Goal: Task Accomplishment & Management: Complete application form

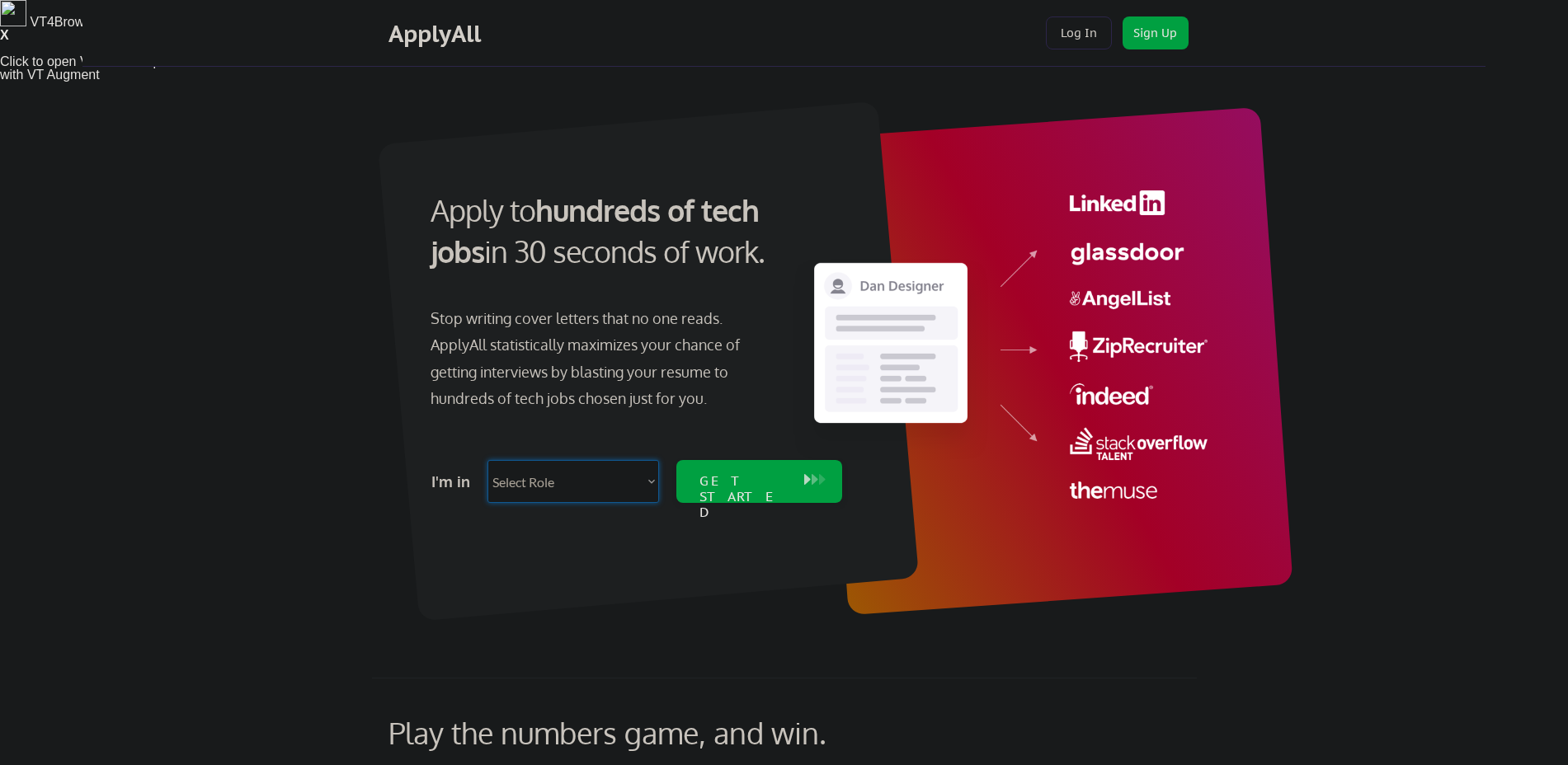
click at [614, 472] on select "Select Role Software Engineering Product Management Customer Success Sales UI/U…" at bounding box center [573, 481] width 172 height 43
select select ""it_security""
click at [487, 460] on select "Select Role Software Engineering Product Management Customer Success Sales UI/U…" at bounding box center [573, 481] width 172 height 43
select select ""it_security""
click at [734, 470] on div "GET STARTED" at bounding box center [743, 481] width 105 height 43
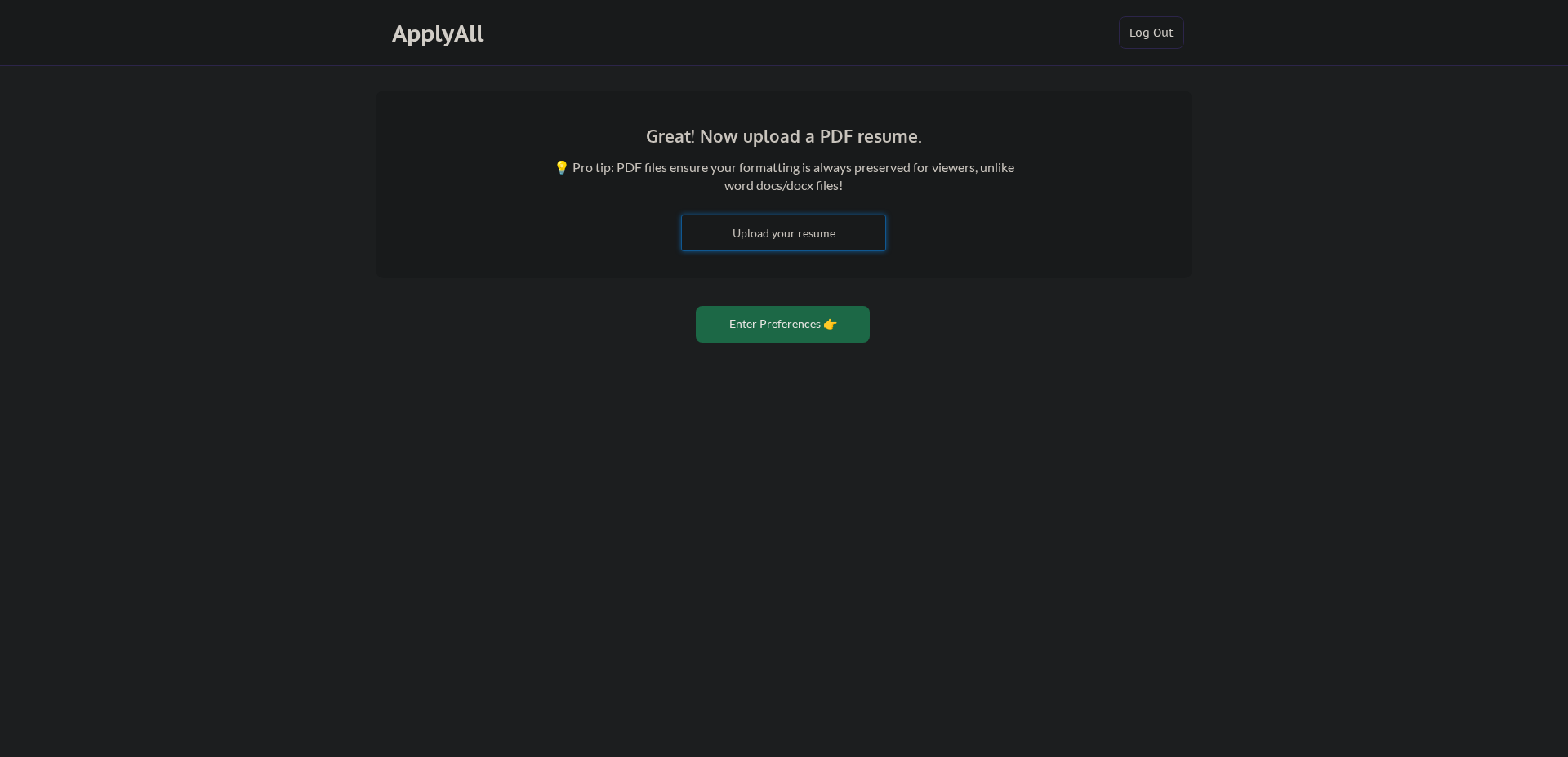
click at [840, 237] on input "file" at bounding box center [784, 233] width 203 height 35
type input "C:\fakepath\My-Compact-Resume-July-2025-No-Branding.pdf"
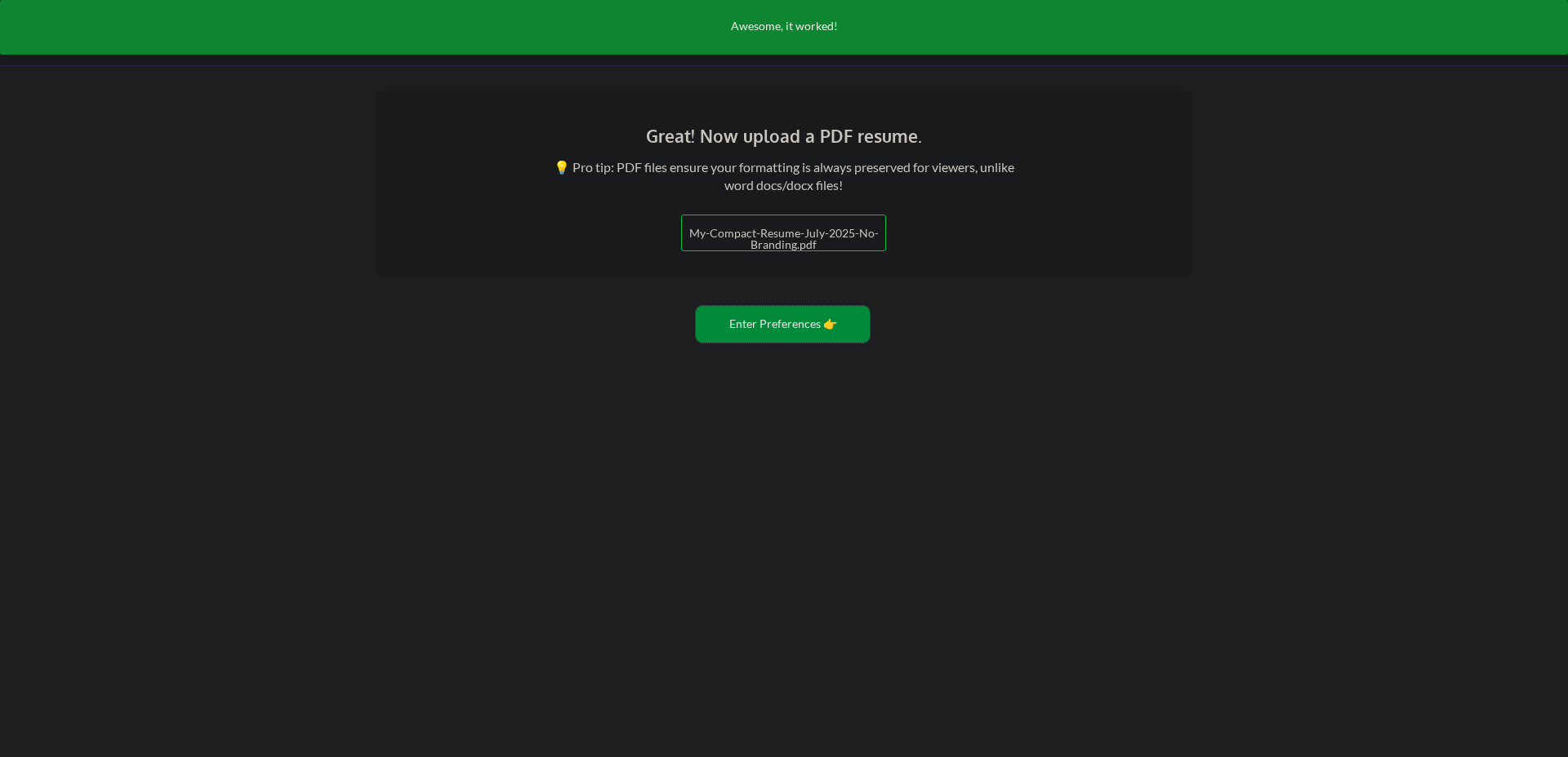
click at [770, 323] on button "Enter Preferences 👉" at bounding box center [783, 323] width 173 height 36
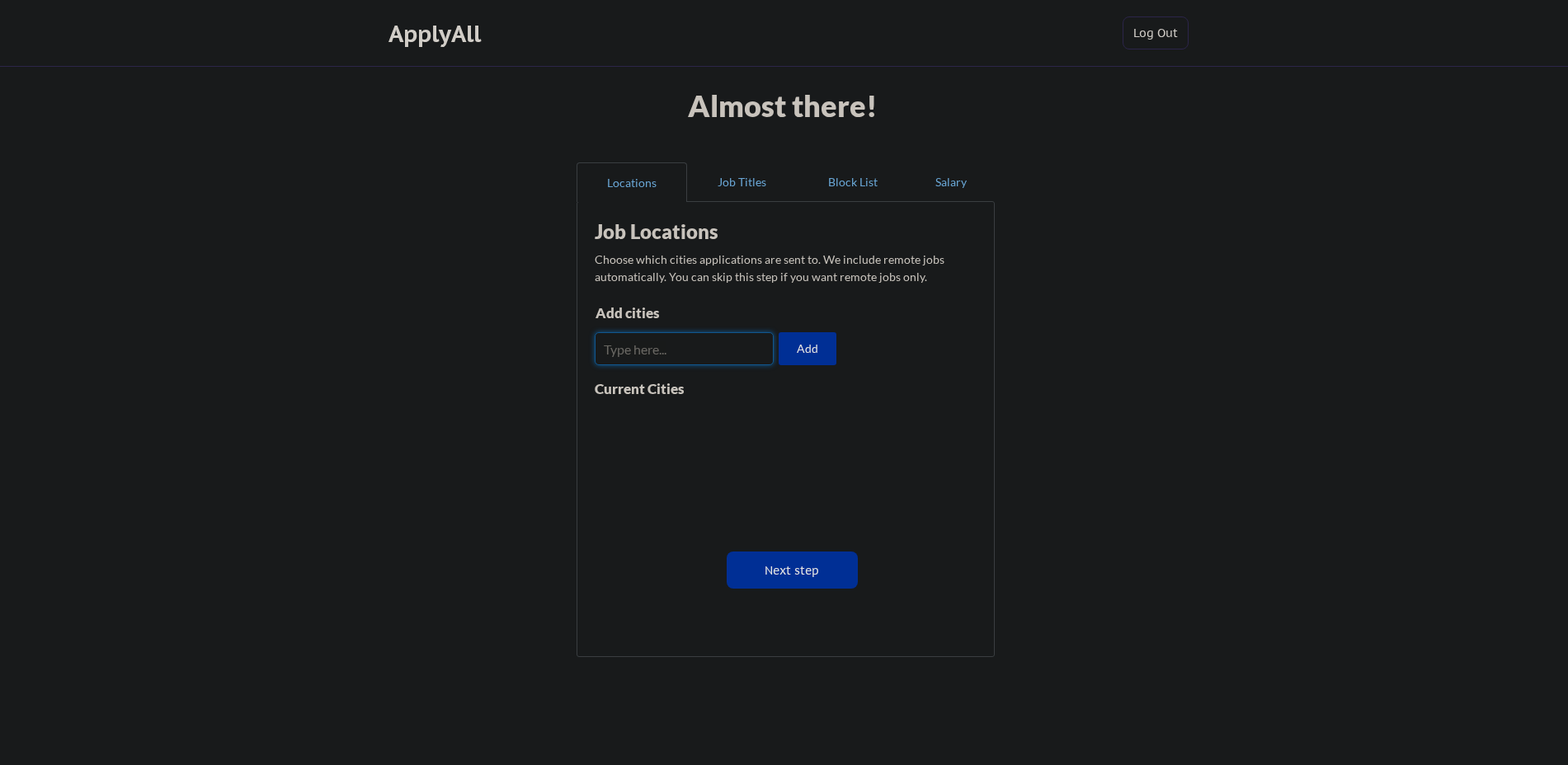
click at [682, 358] on input "input" at bounding box center [684, 349] width 179 height 33
type input "Karachi"
click at [809, 338] on button "Add" at bounding box center [807, 349] width 57 height 33
click at [704, 341] on input "input" at bounding box center [684, 349] width 179 height 33
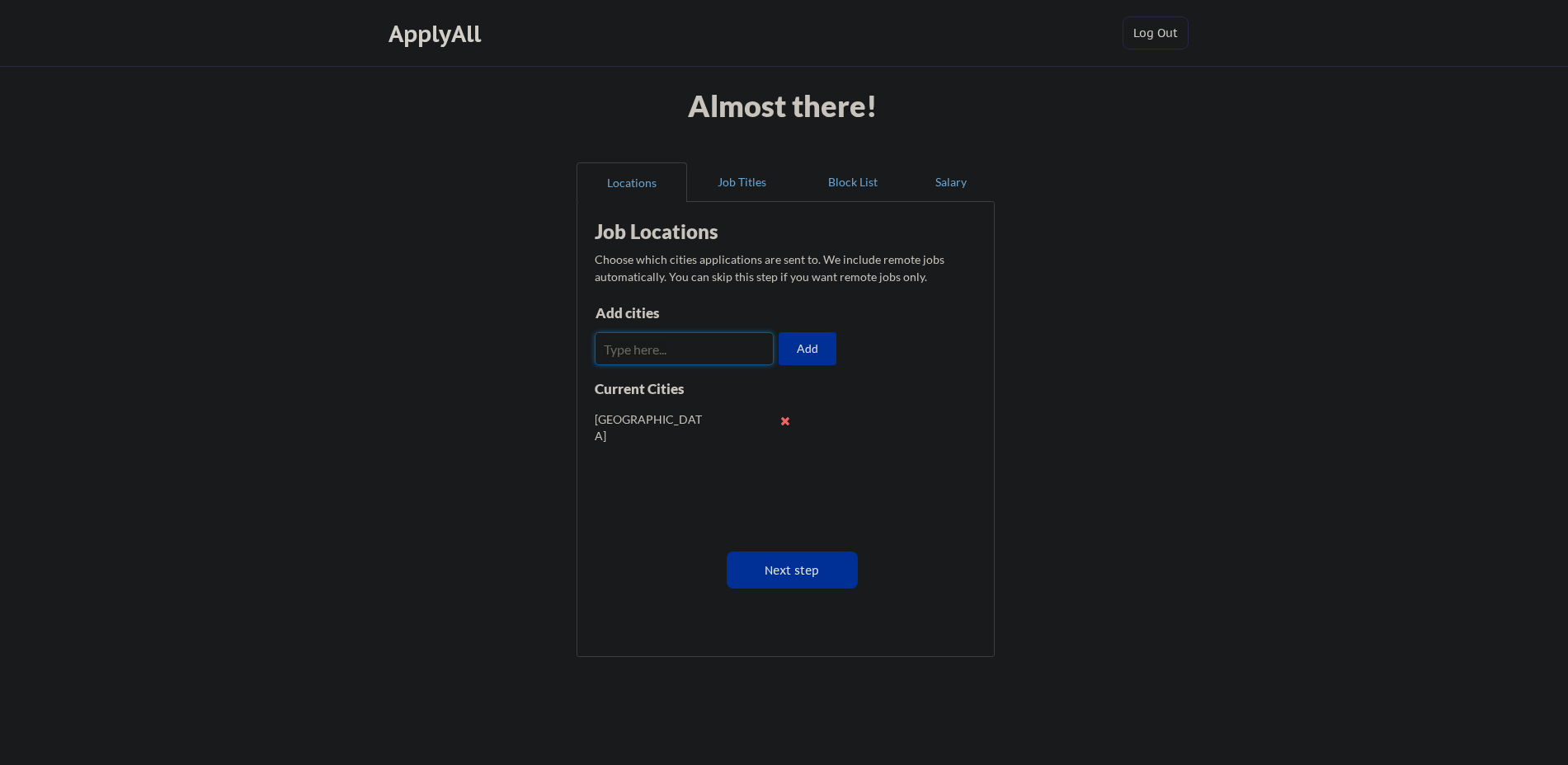
click at [704, 341] on input "input" at bounding box center [684, 349] width 179 height 33
type input "Lahore"
click at [794, 351] on button "Add" at bounding box center [807, 349] width 57 height 33
click at [697, 350] on input "input" at bounding box center [684, 349] width 179 height 33
type input "Doha"
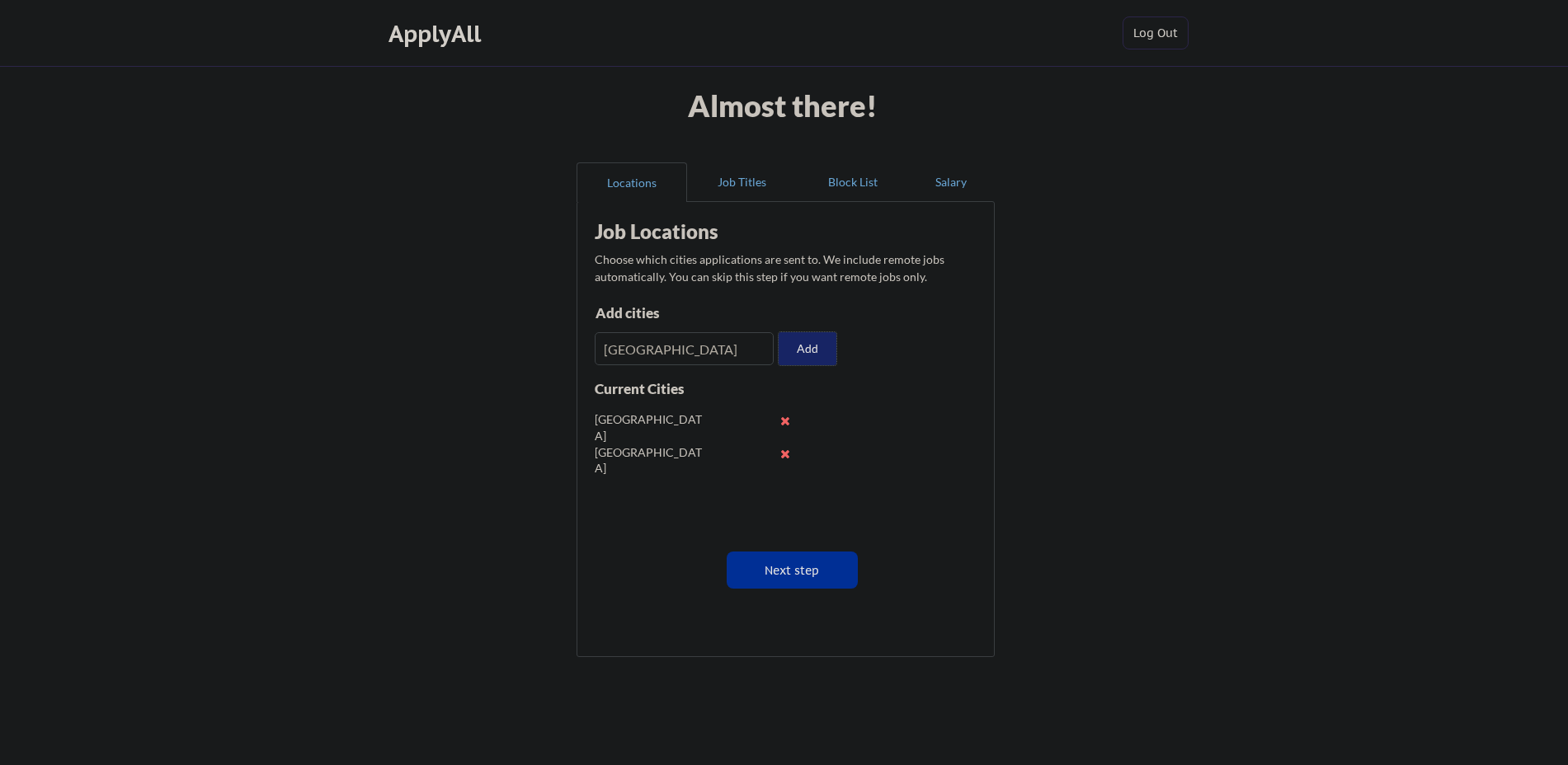
click at [789, 346] on button "Add" at bounding box center [807, 349] width 57 height 33
click at [673, 347] on input "input" at bounding box center [684, 349] width 179 height 33
type input "Kuwait"
click at [804, 347] on button "Add" at bounding box center [807, 349] width 57 height 33
click at [722, 342] on input "input" at bounding box center [684, 349] width 179 height 33
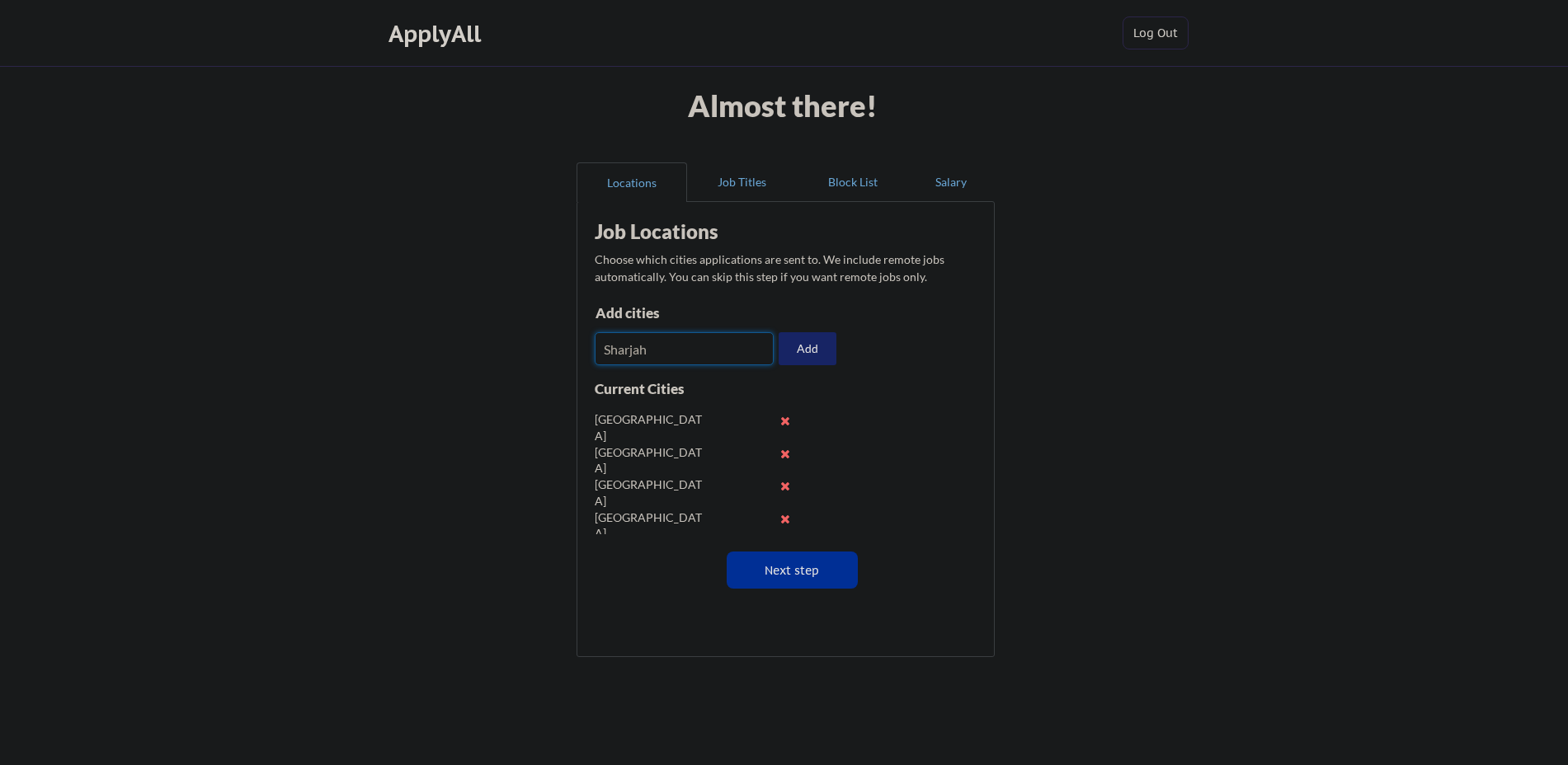
type input "Sharjah"
click at [813, 345] on button "Add" at bounding box center [807, 349] width 57 height 33
click at [687, 345] on input "input" at bounding box center [684, 349] width 179 height 33
type input "Islamabad"
click at [808, 353] on button "Add" at bounding box center [807, 349] width 57 height 33
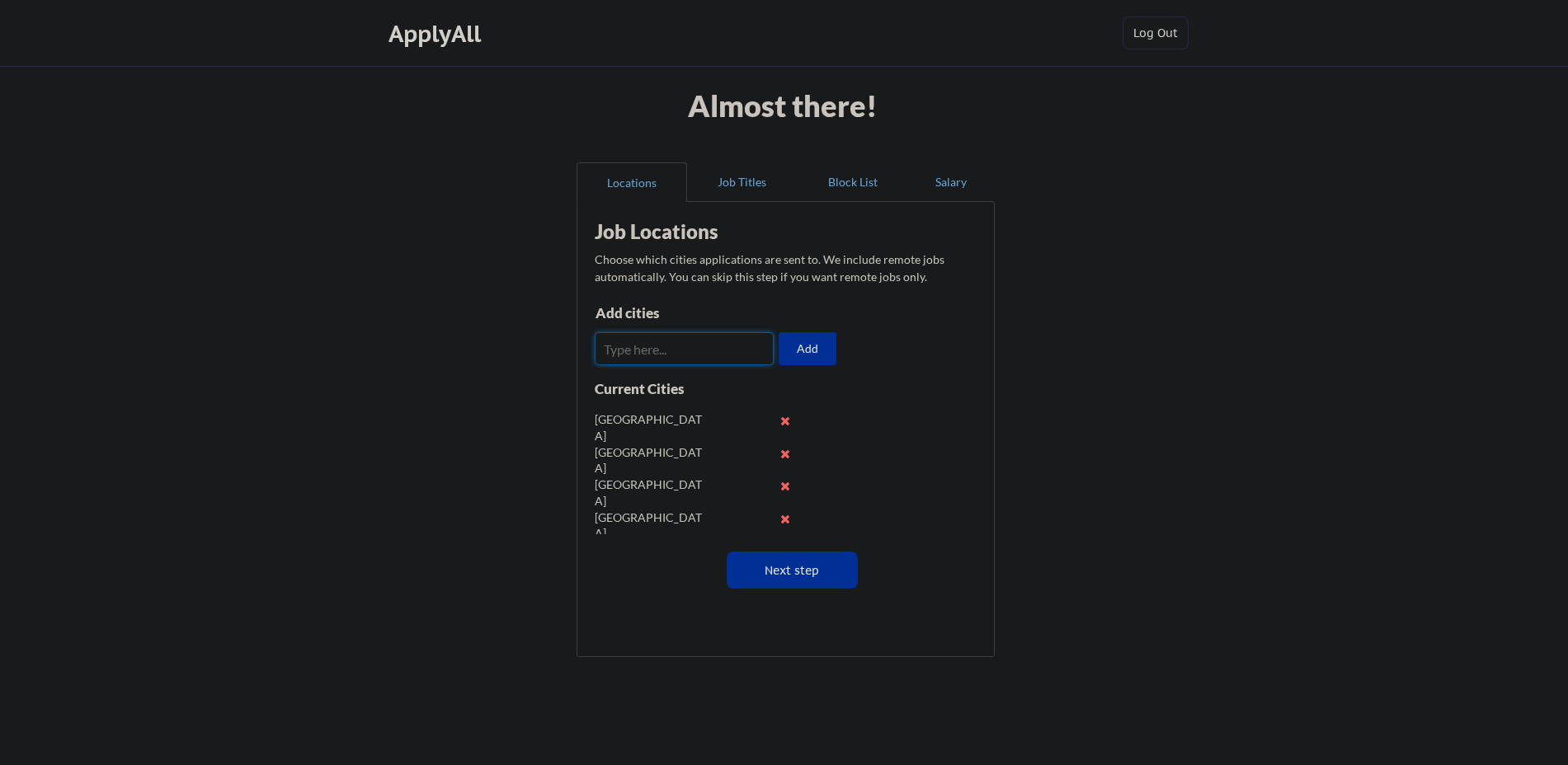
click at [644, 357] on input "input" at bounding box center [684, 349] width 179 height 33
type input "Hawally"
click at [804, 340] on button "Add" at bounding box center [807, 349] width 57 height 33
click at [796, 576] on button "Next step" at bounding box center [792, 570] width 131 height 37
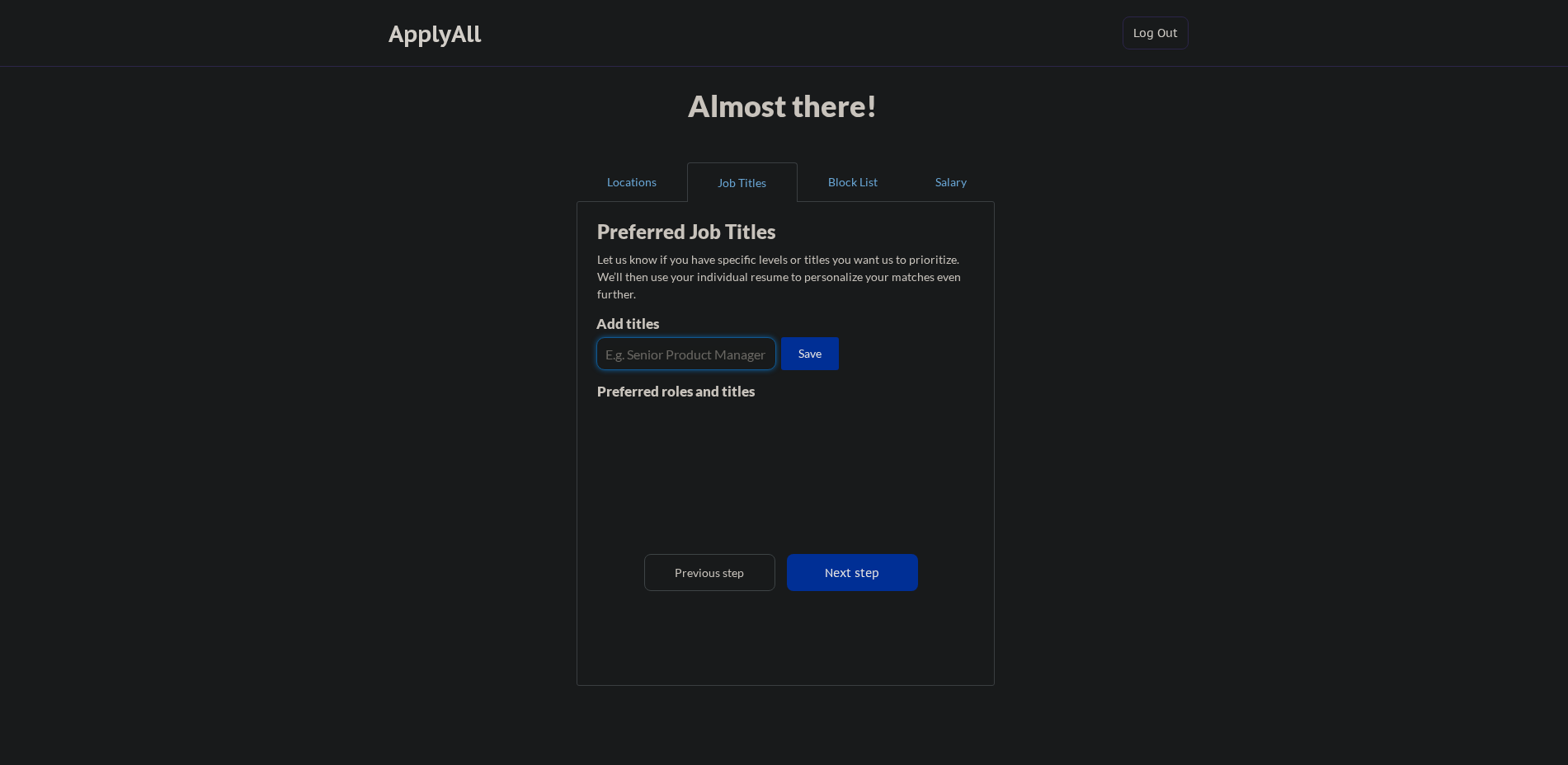
click at [677, 350] on input "input" at bounding box center [686, 353] width 180 height 33
type input "Cloud Computing Specialist"
click at [797, 356] on button "Save" at bounding box center [809, 353] width 57 height 33
click at [694, 358] on input "input" at bounding box center [686, 353] width 180 height 33
type input "DevOps Engineer"
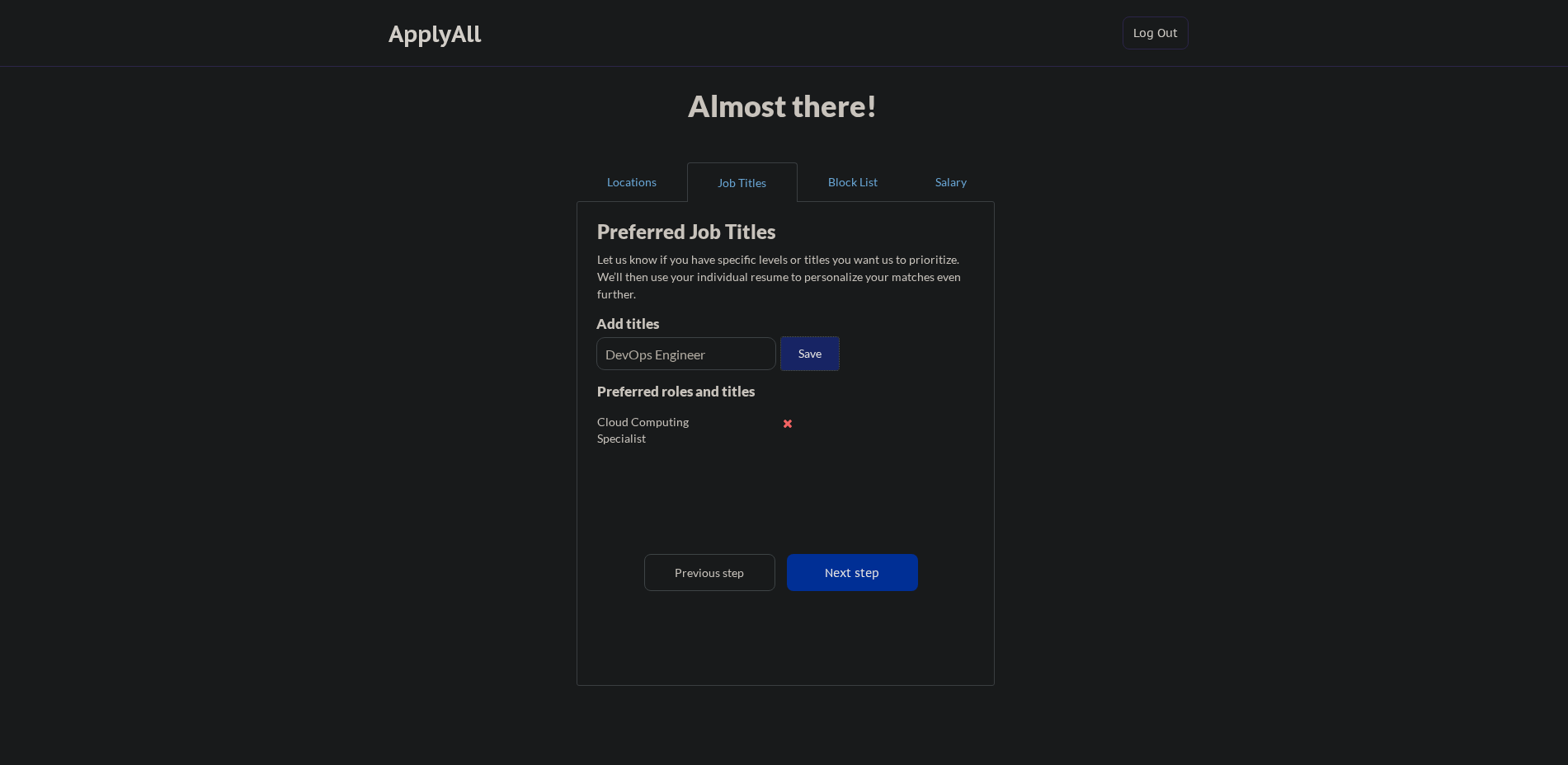
click at [802, 366] on button "Save" at bounding box center [809, 353] width 57 height 33
click at [732, 359] on input "input" at bounding box center [686, 353] width 180 height 33
type input "Cyber Security Engineer"
click at [792, 362] on button "Save" at bounding box center [809, 353] width 57 height 33
click at [678, 352] on input "input" at bounding box center [686, 353] width 180 height 33
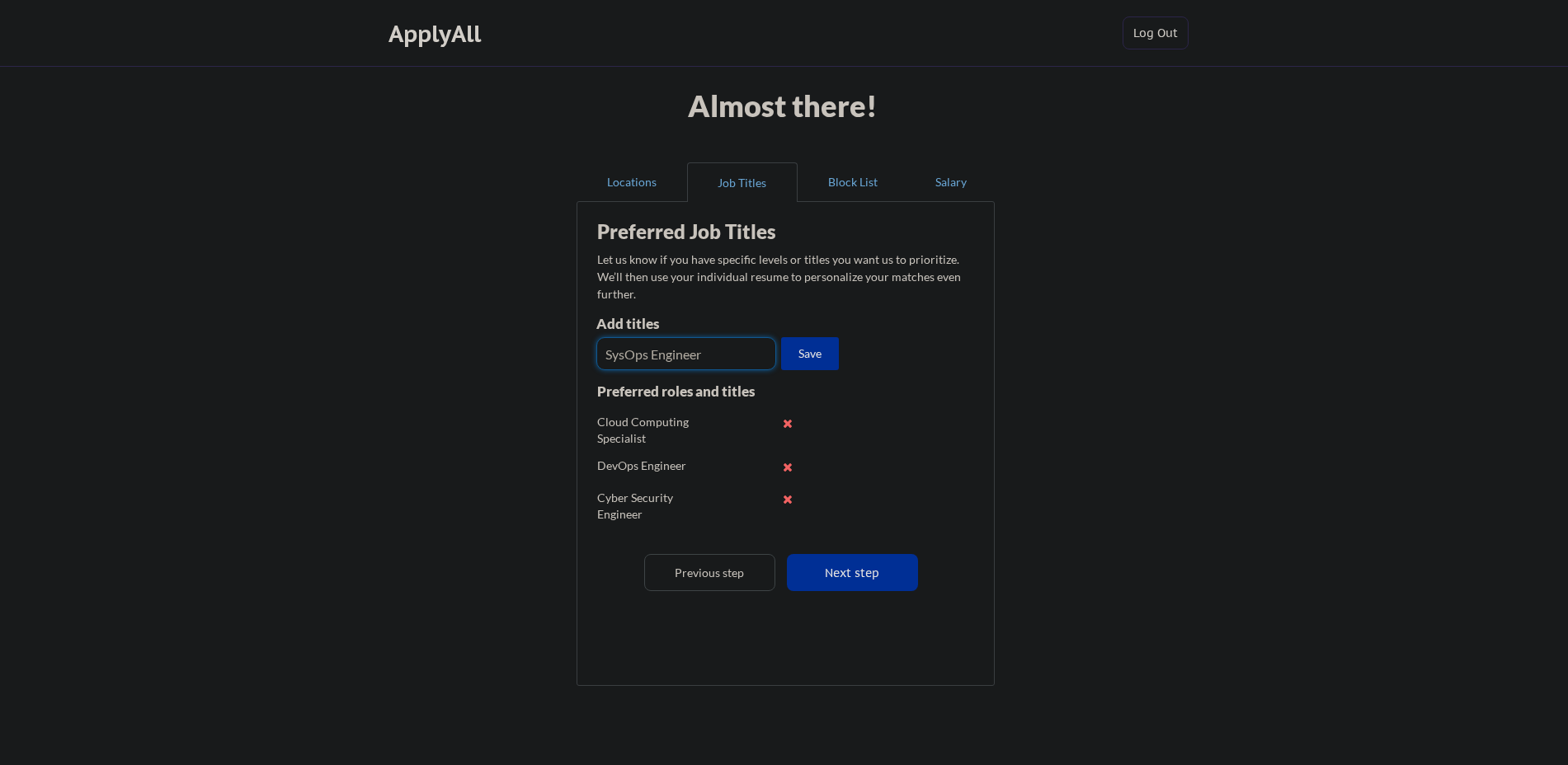
type input "SysOps Engineer"
click at [671, 366] on input "input" at bounding box center [686, 353] width 180 height 33
type input "DevSecOps Engineer"
click at [679, 361] on input "input" at bounding box center [686, 353] width 180 height 33
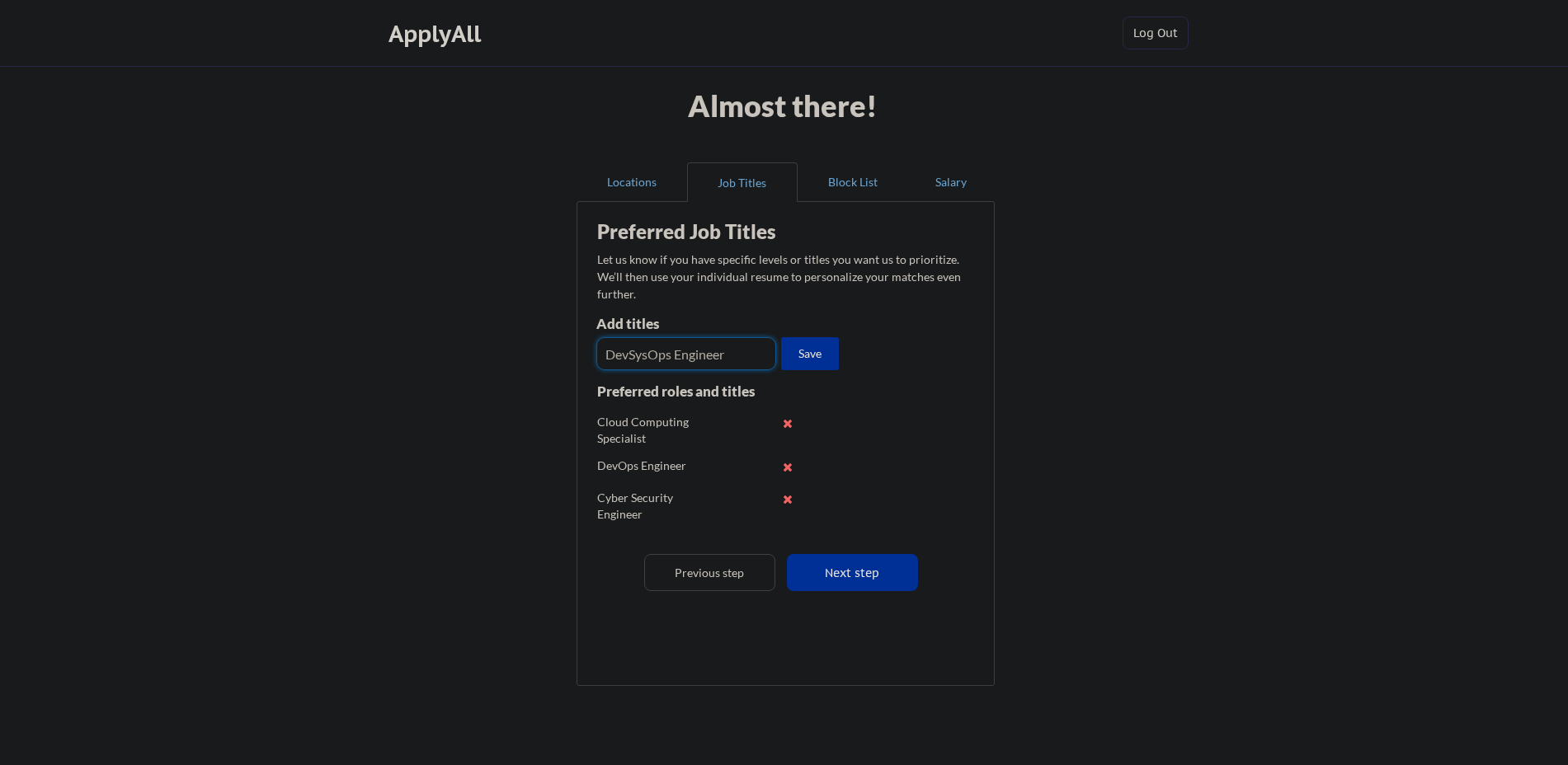
type input "DevSysOps Engineer"
click at [843, 565] on button "Next step" at bounding box center [852, 572] width 131 height 37
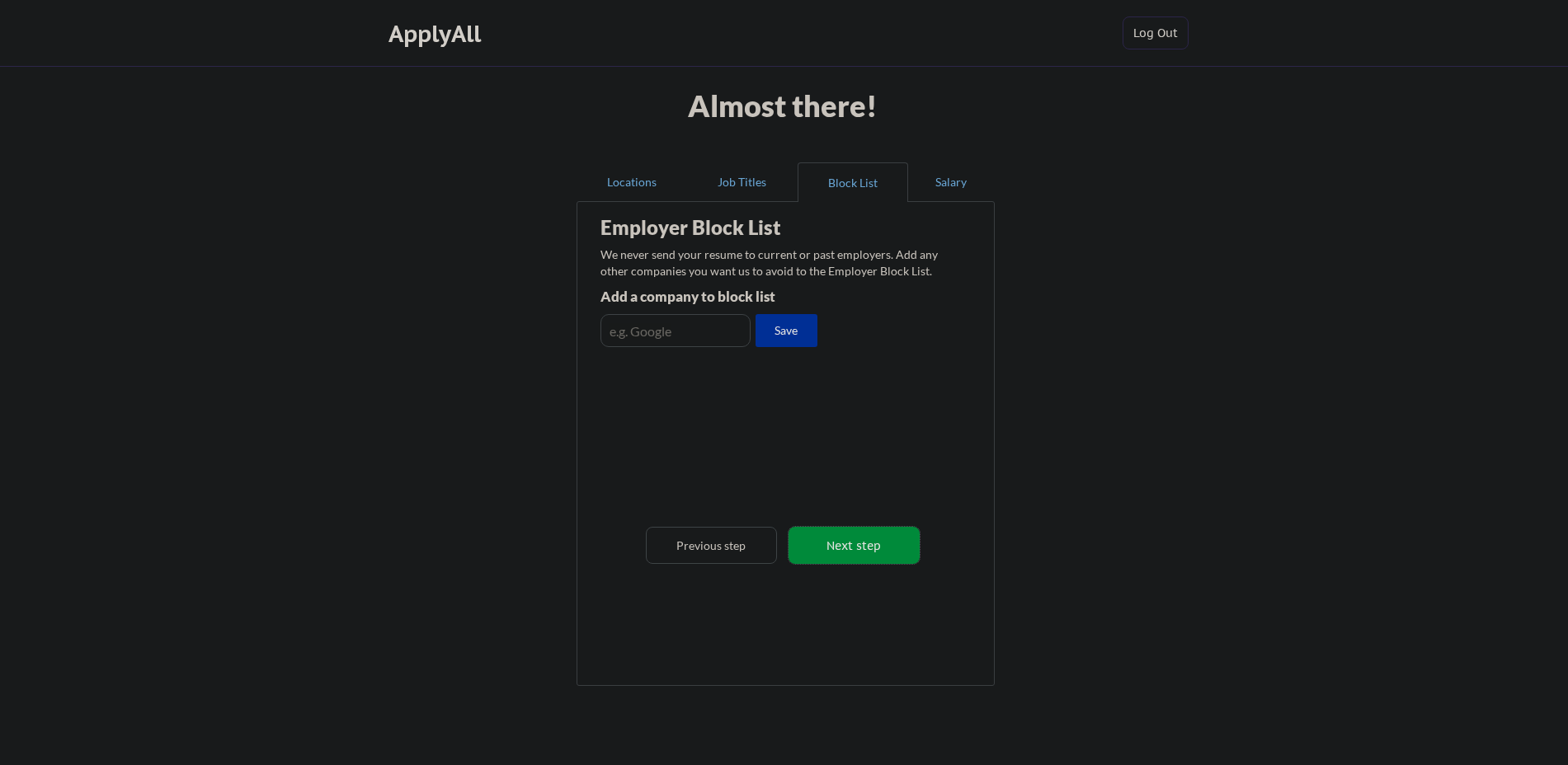
click at [847, 545] on button "Next step" at bounding box center [854, 545] width 131 height 37
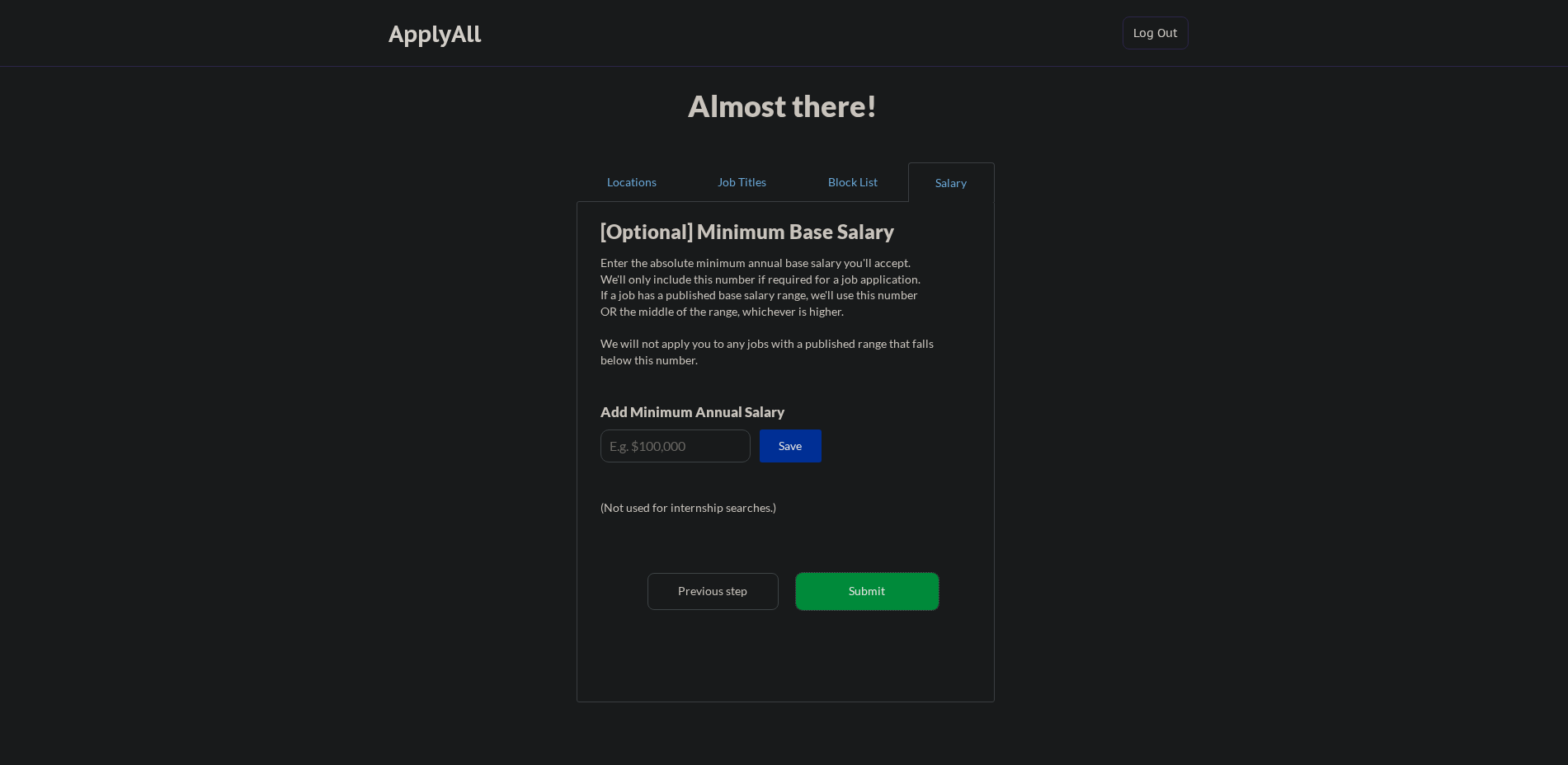
click at [851, 581] on button "Submit" at bounding box center [867, 591] width 142 height 37
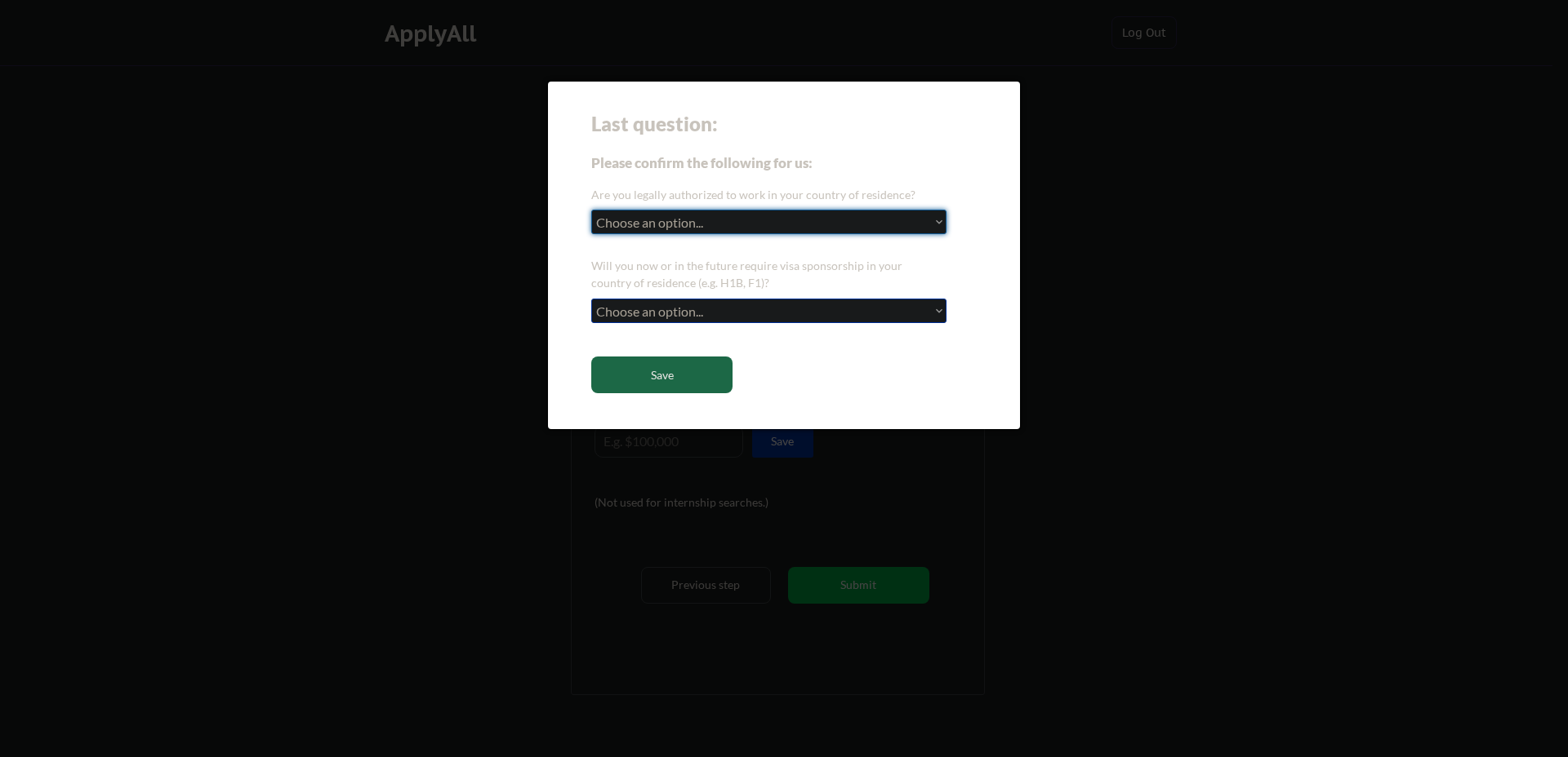
click at [678, 230] on select "Choose an option... Yes, I am a US Citizen Yes, I am a Canadian Citizen Yes, I …" at bounding box center [769, 222] width 355 height 24
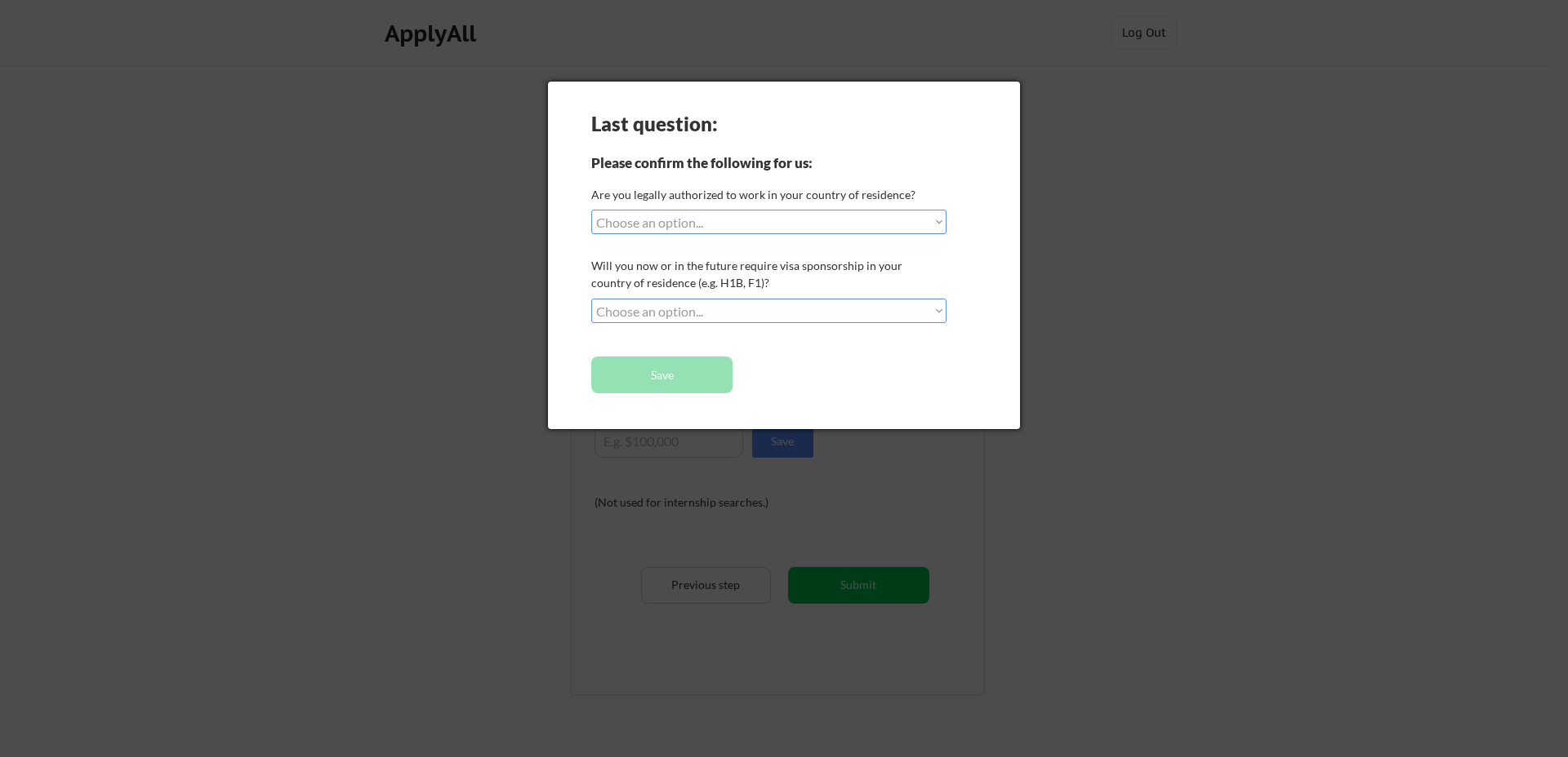
click at [813, 107] on div "Last question: Please confirm the following for us: Are you legally authorized …" at bounding box center [784, 255] width 472 height 348
click at [730, 228] on select "Choose an option... Yes, I am a US Citizen Yes, I am a Canadian Citizen Yes, I …" at bounding box center [769, 222] width 355 height 24
select select ""yes__i_am_an_other_permanent_resident""
click at [591, 210] on select "Choose an option... Yes, I am a US Citizen Yes, I am a Canadian Citizen Yes, I …" at bounding box center [769, 222] width 355 height 24
click at [670, 305] on select "Choose an option... No, I will not need sponsorship Yes, I will need sponsorship" at bounding box center [769, 310] width 355 height 24
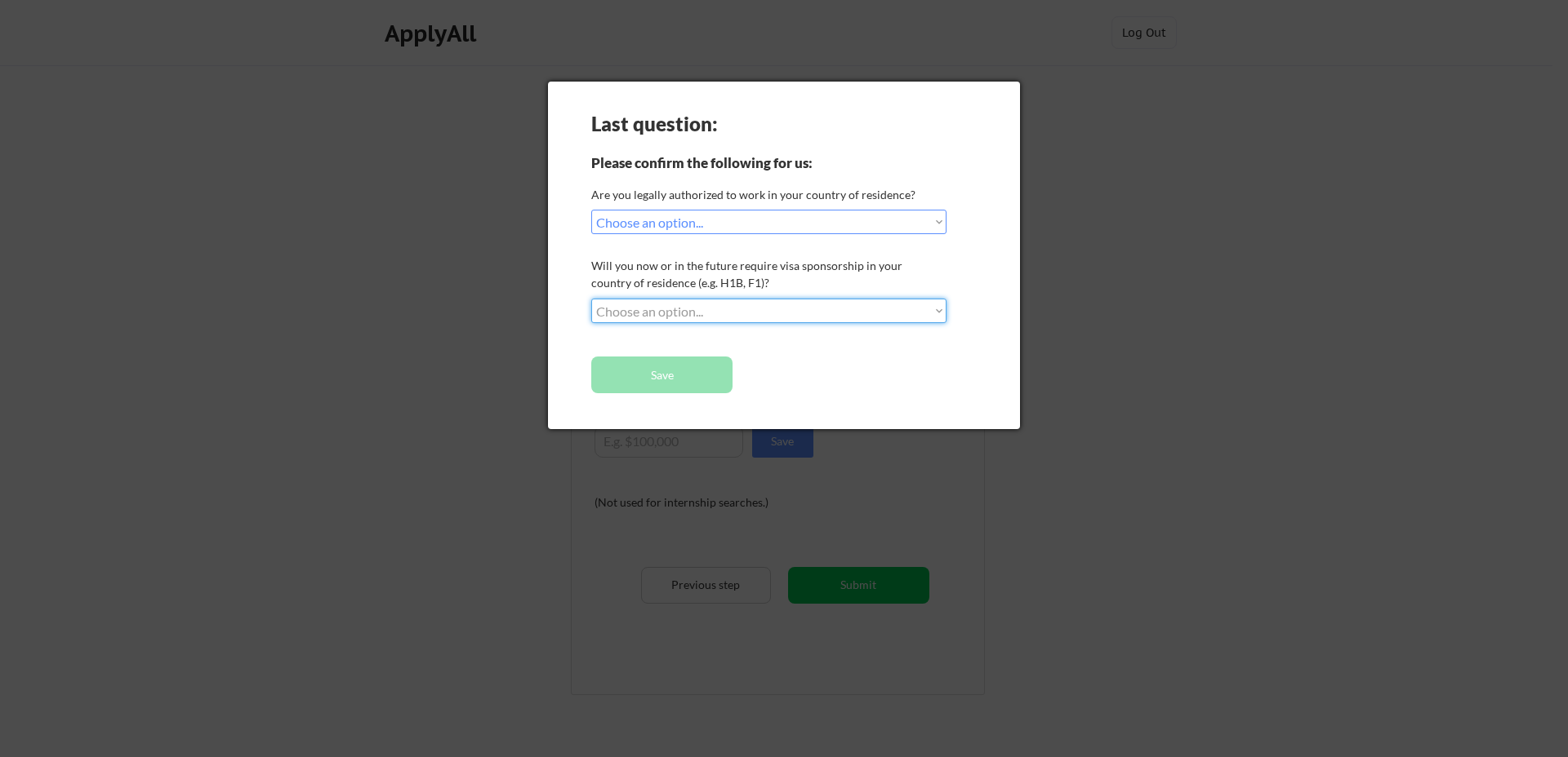
select select ""yes__i_will_need_sponsorship""
click at [591, 298] on select "Choose an option... No, I will not need sponsorship Yes, I will need sponsorship" at bounding box center [769, 310] width 355 height 24
click at [686, 375] on button "Save" at bounding box center [661, 375] width 141 height 36
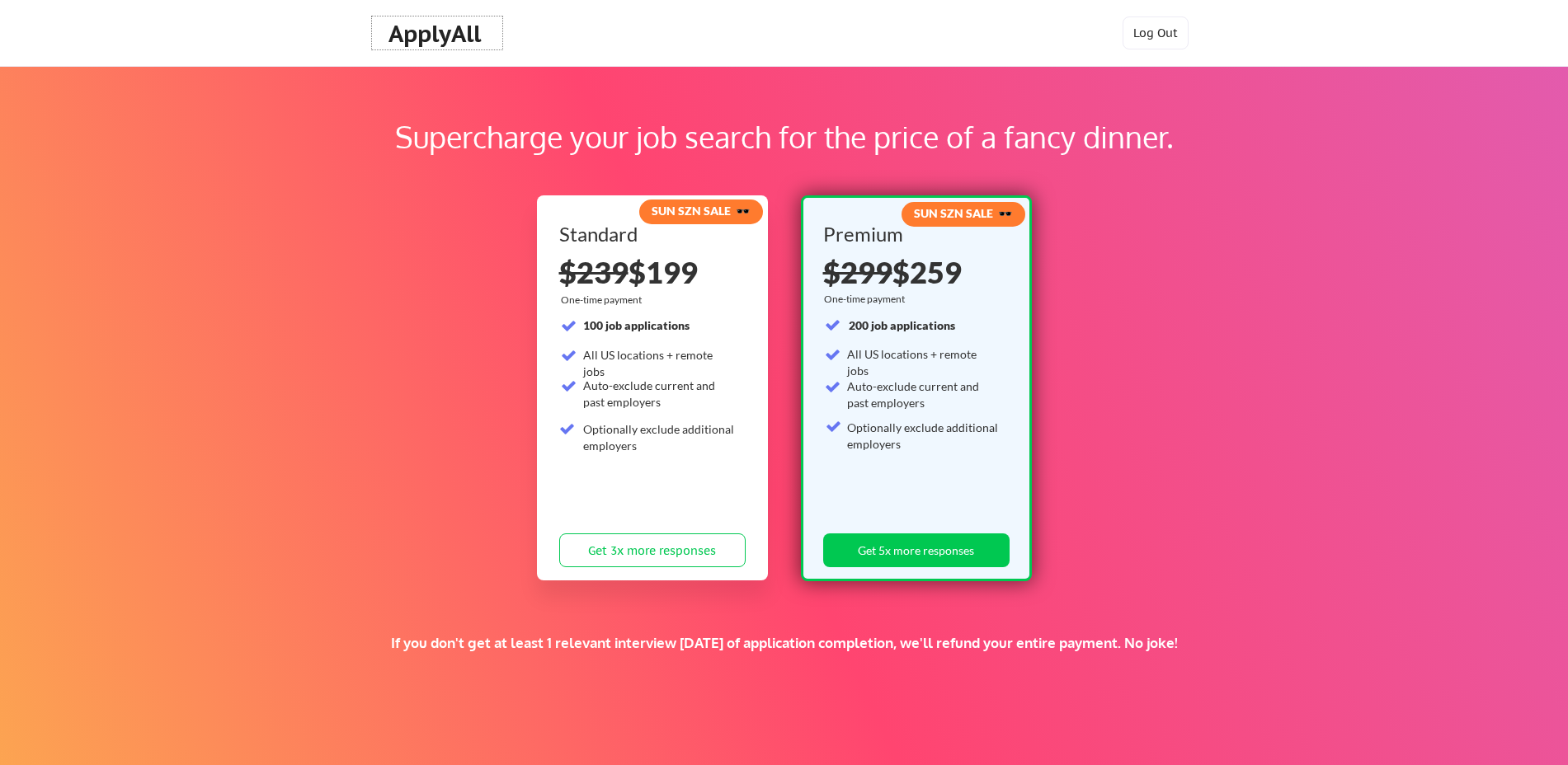
click at [441, 37] on div "ApplyAll" at bounding box center [436, 34] width 97 height 28
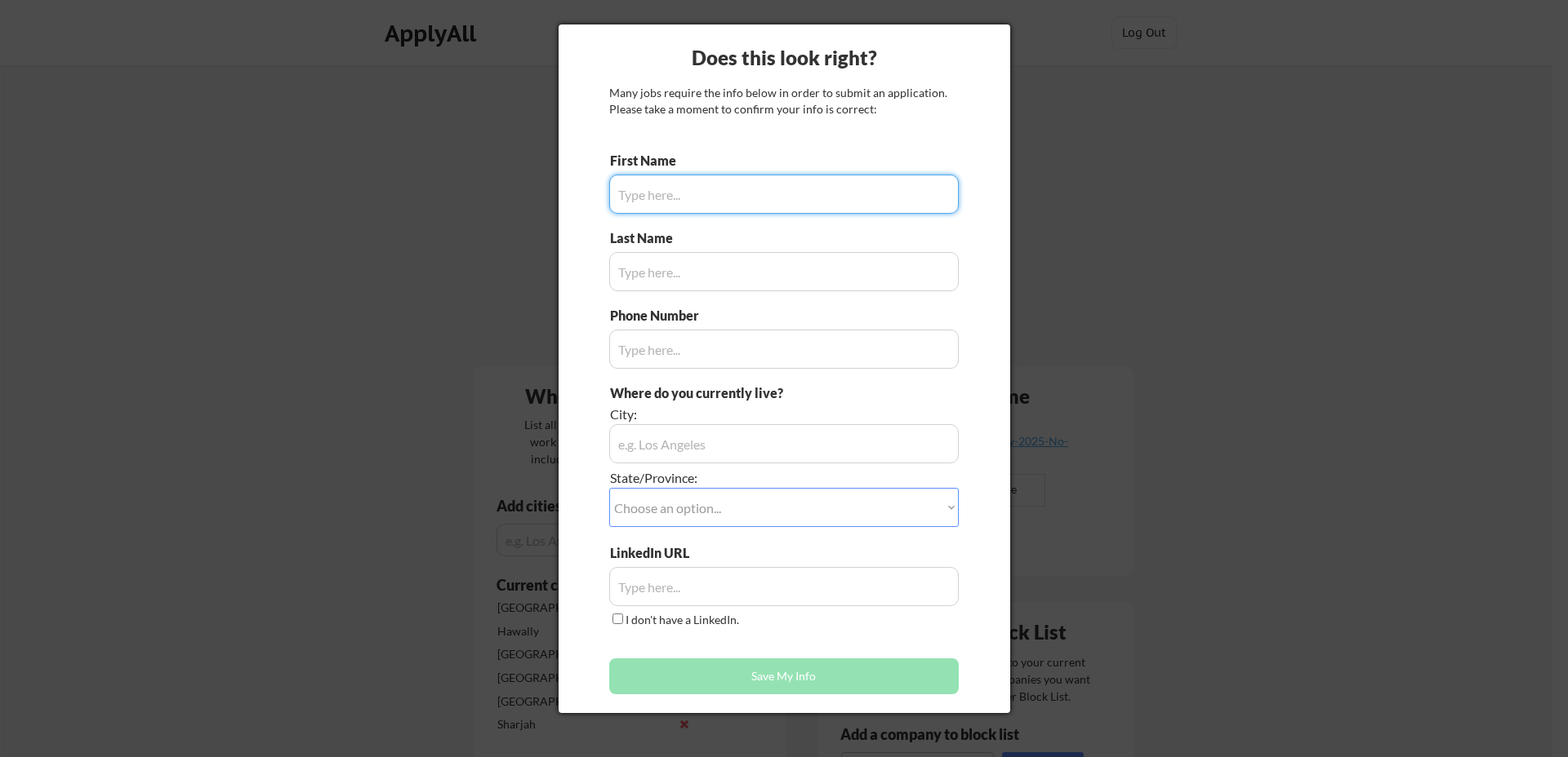
click at [756, 188] on input "input" at bounding box center [784, 194] width 350 height 39
type input "Muhammad Abdullah"
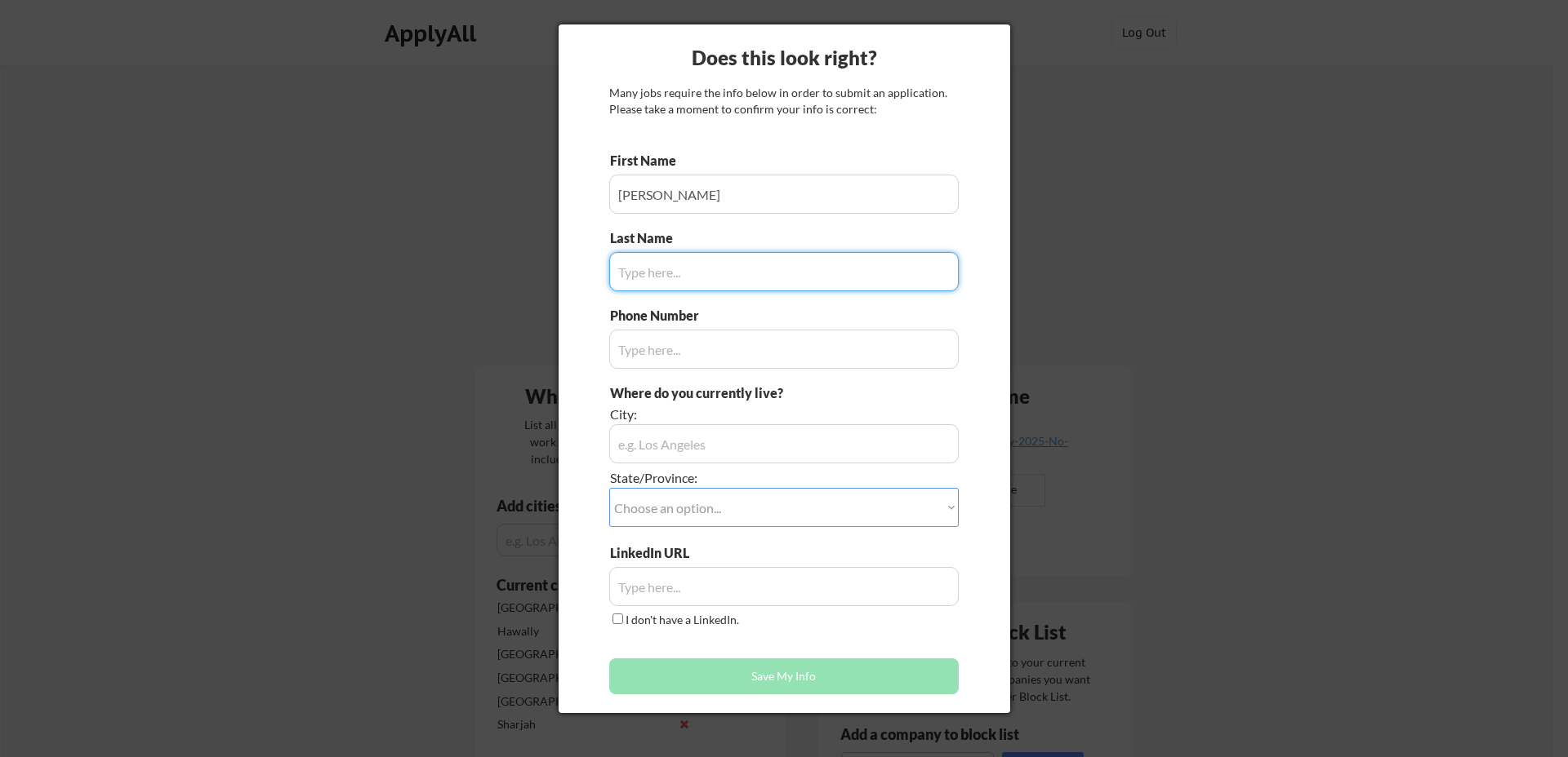
click at [707, 264] on input "input" at bounding box center [784, 271] width 350 height 39
type input "Tariq"
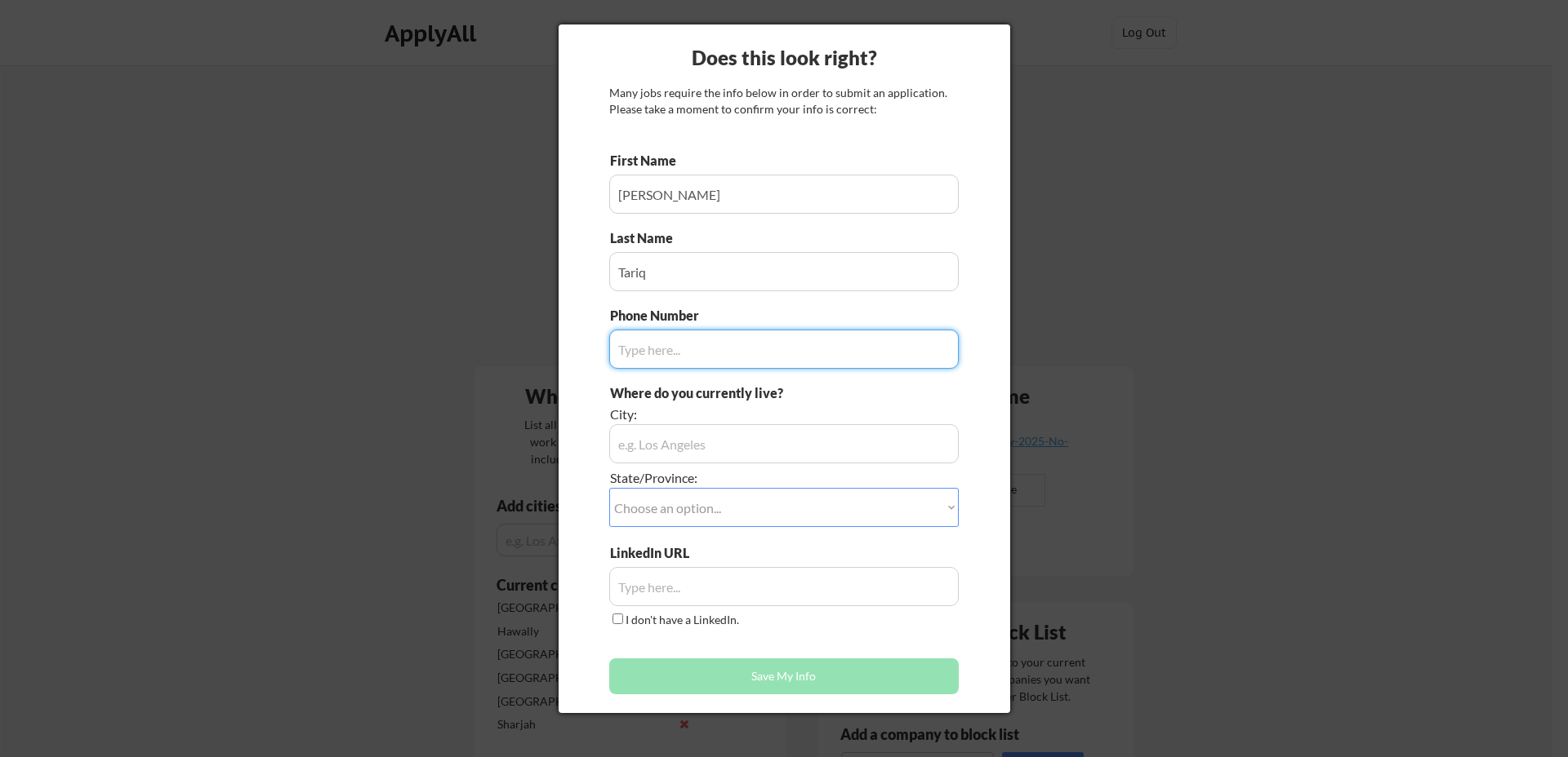
click at [682, 349] on input "input" at bounding box center [784, 350] width 350 height 39
type input "923055717030"
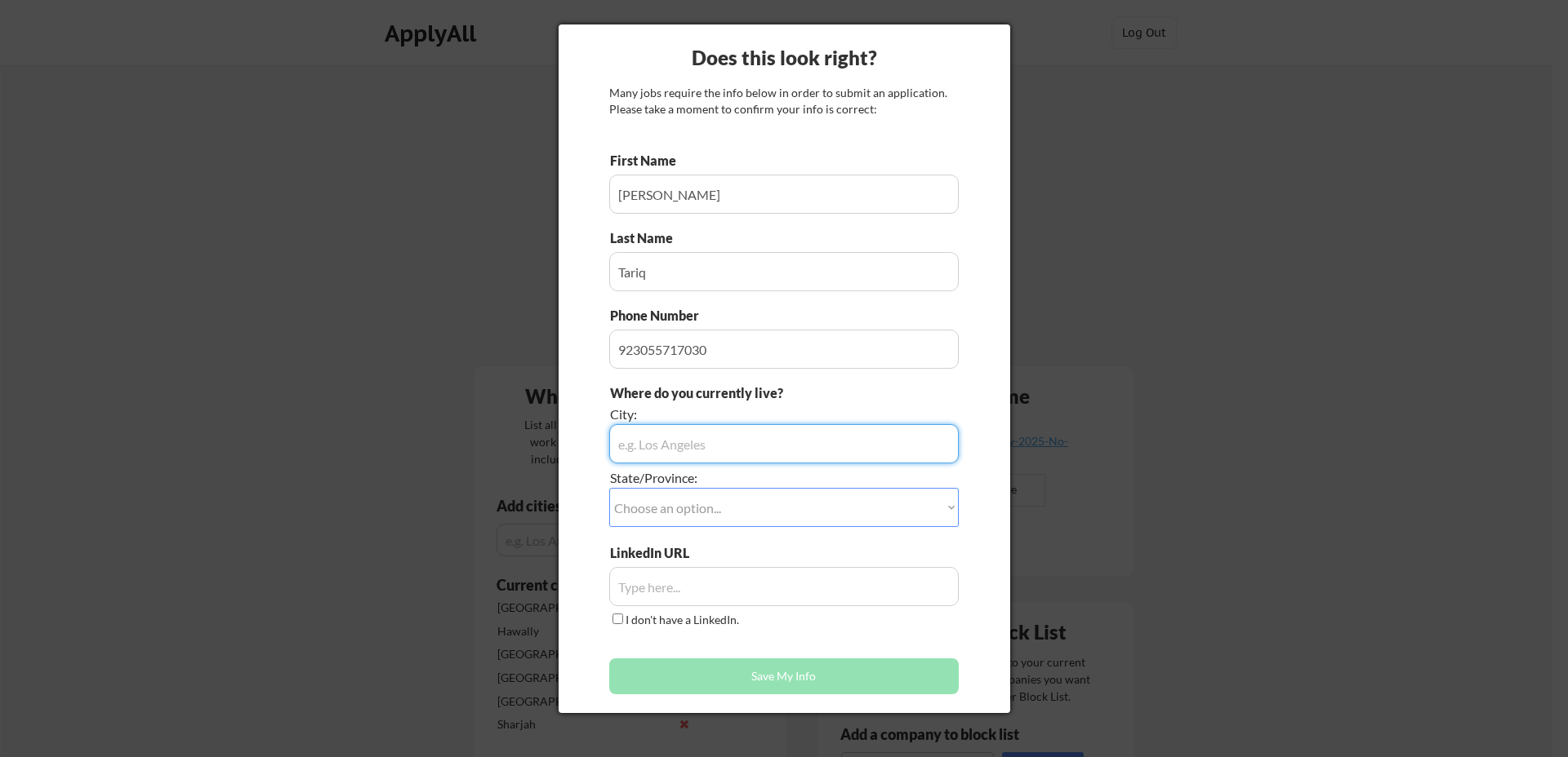
click at [668, 441] on input "input" at bounding box center [784, 444] width 350 height 39
type input "Karachi, Sindh, Pakistan"
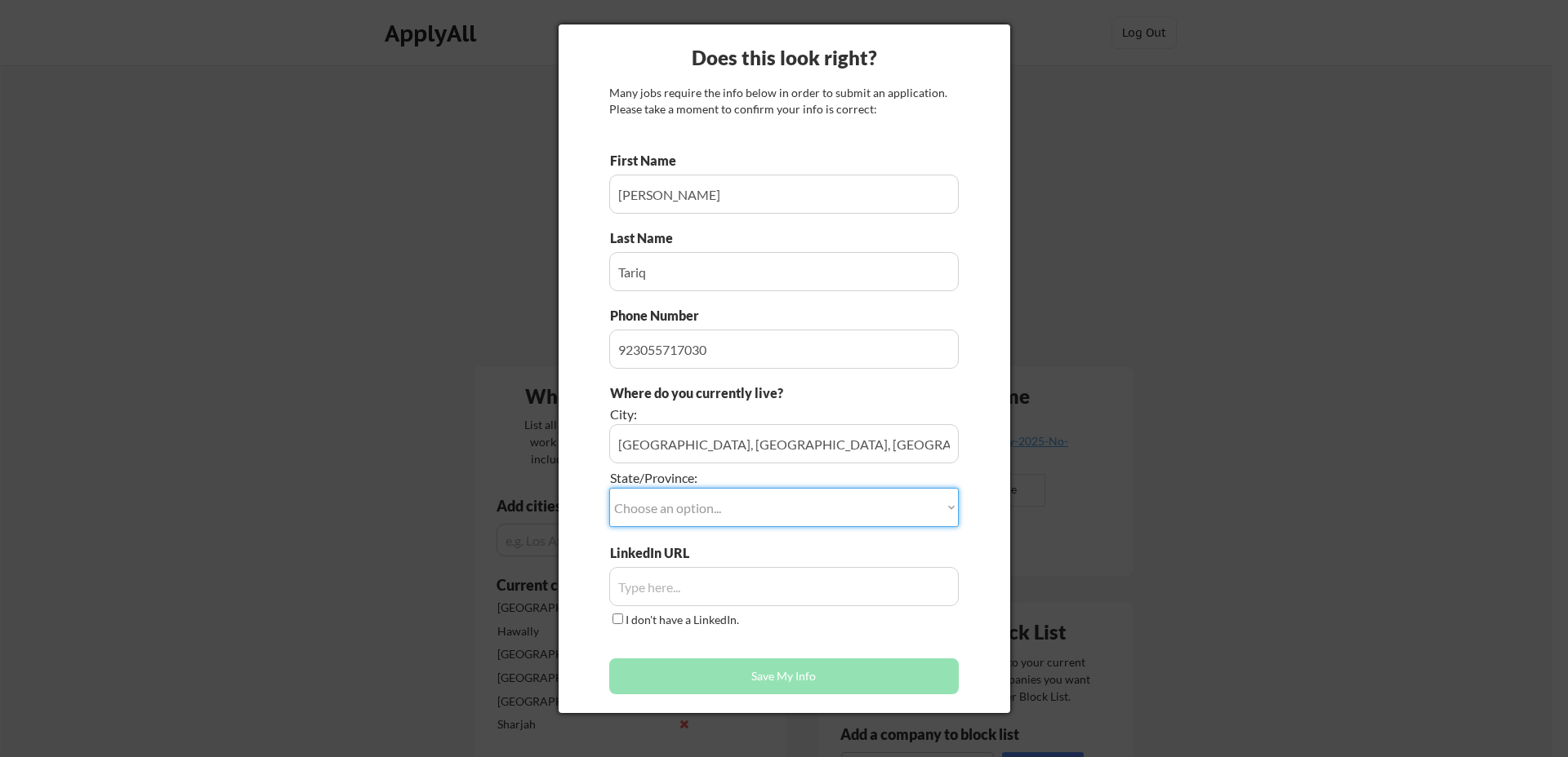
click at [654, 490] on select "Choose an option... Other/Not Applicable Alabama Alaska Alberta Arizona Arkansa…" at bounding box center [784, 507] width 350 height 39
select select ""Other/Not Applicable""
click at [609, 488] on select "Choose an option... Other/Not Applicable Alabama Alaska Alberta Arizona Arkansa…" at bounding box center [784, 507] width 350 height 39
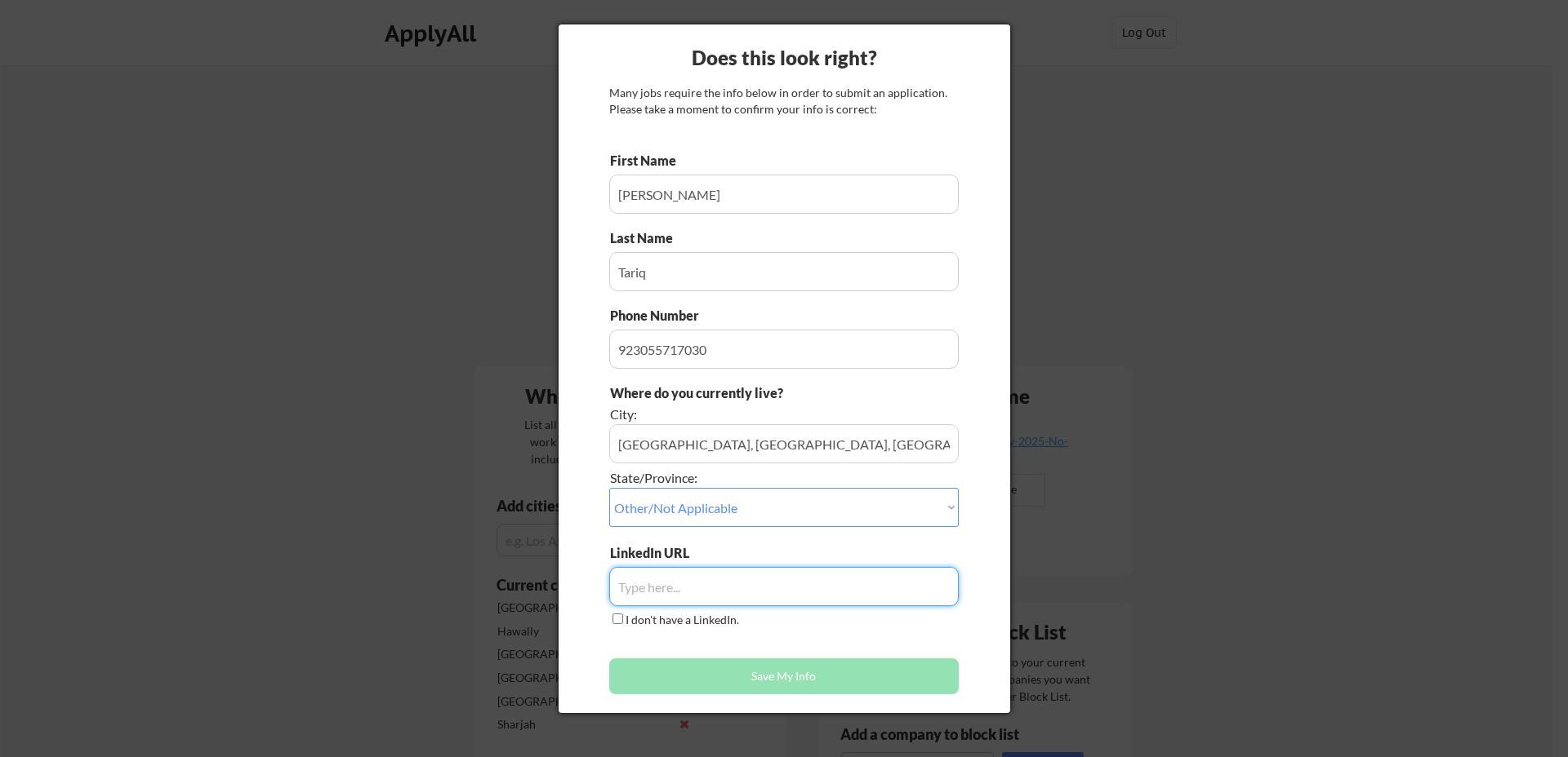
click at [647, 592] on input "input" at bounding box center [784, 586] width 350 height 39
paste input "https://www.linkedin.com/in/matx104/"
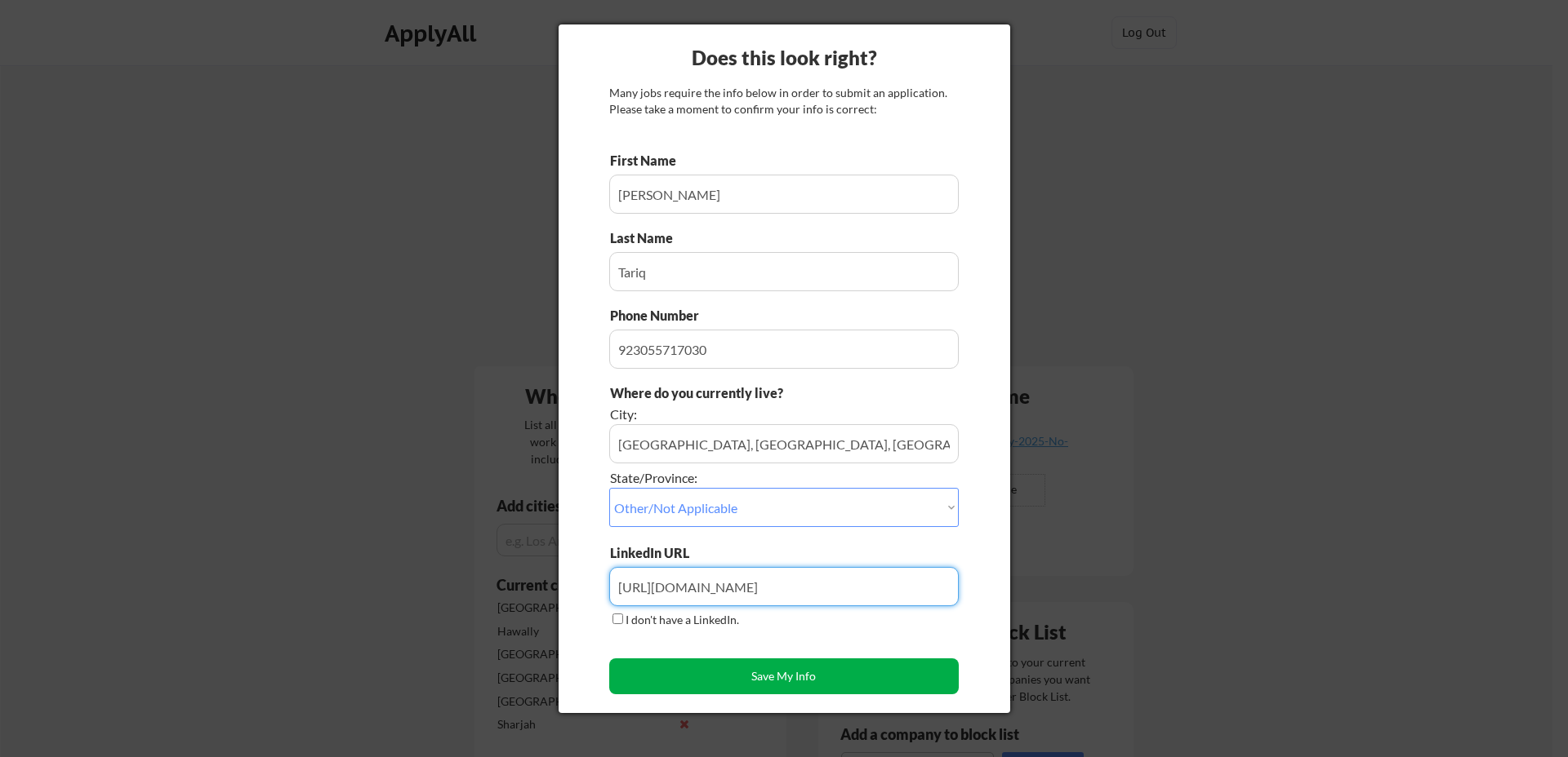
type input "https://www.linkedin.com/in/matx104/"
click at [728, 675] on button "Save My Info" at bounding box center [784, 676] width 350 height 36
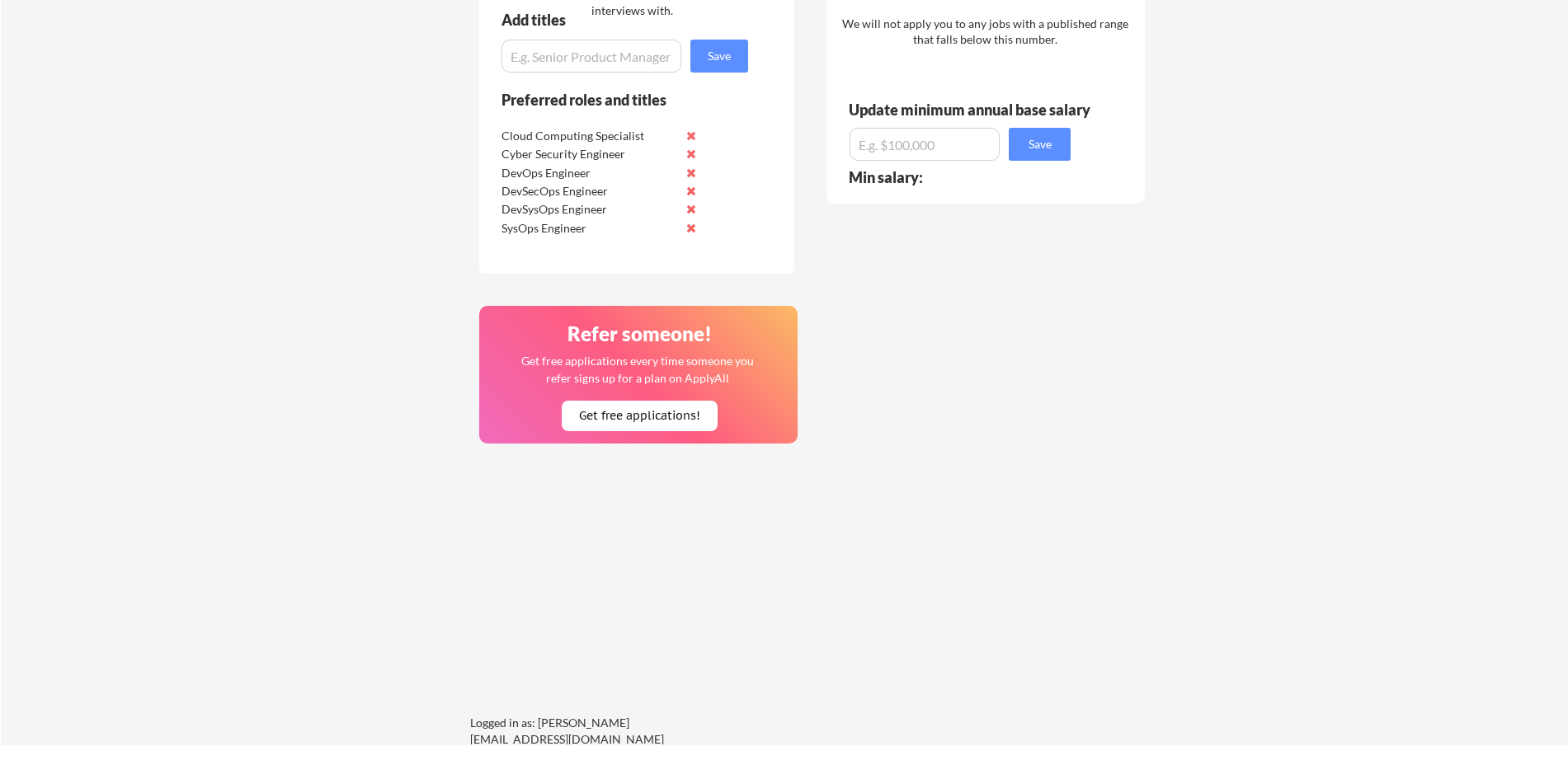
scroll to position [1217, 0]
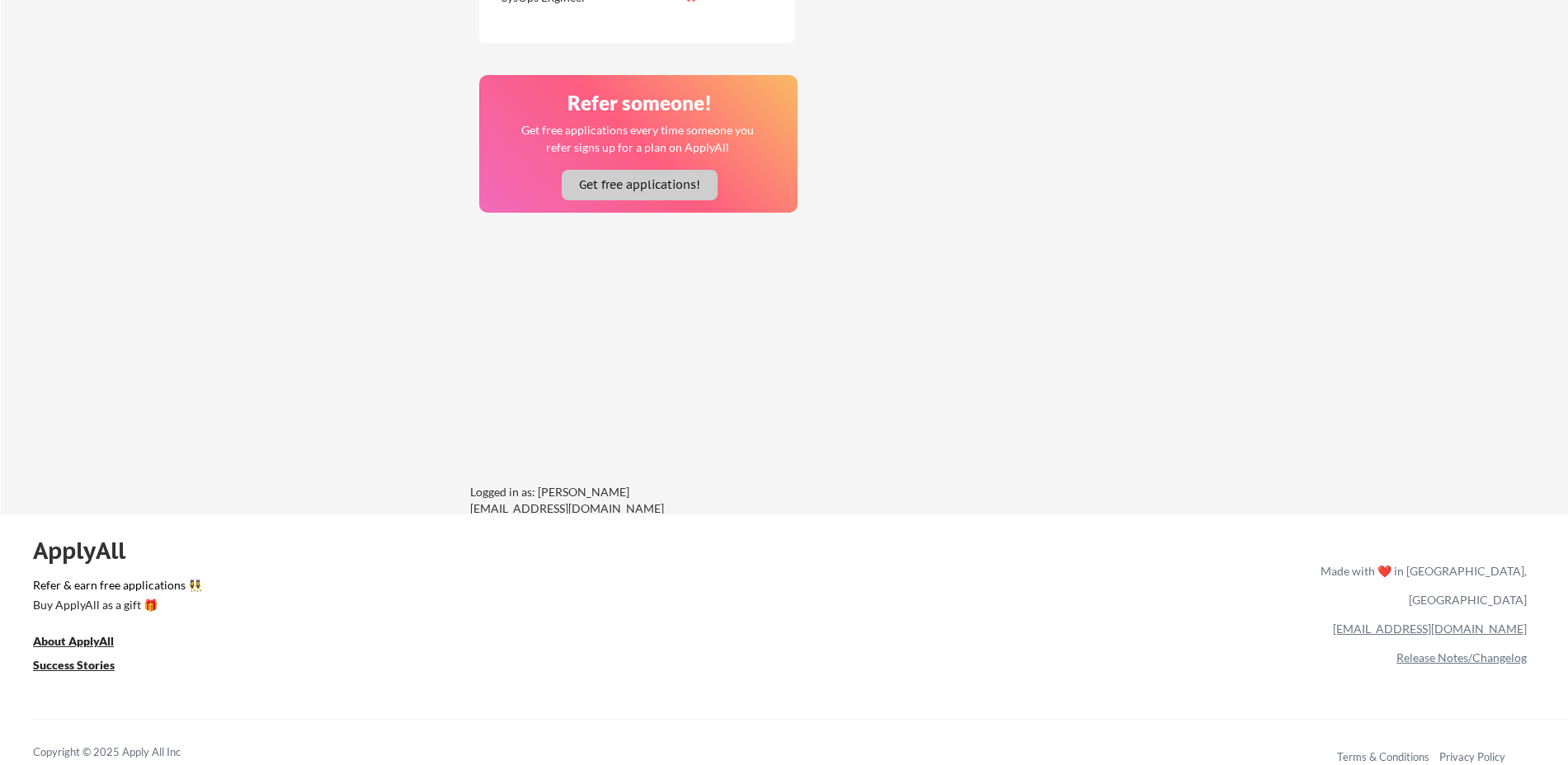
click at [631, 195] on button "Get free applications!" at bounding box center [639, 185] width 155 height 30
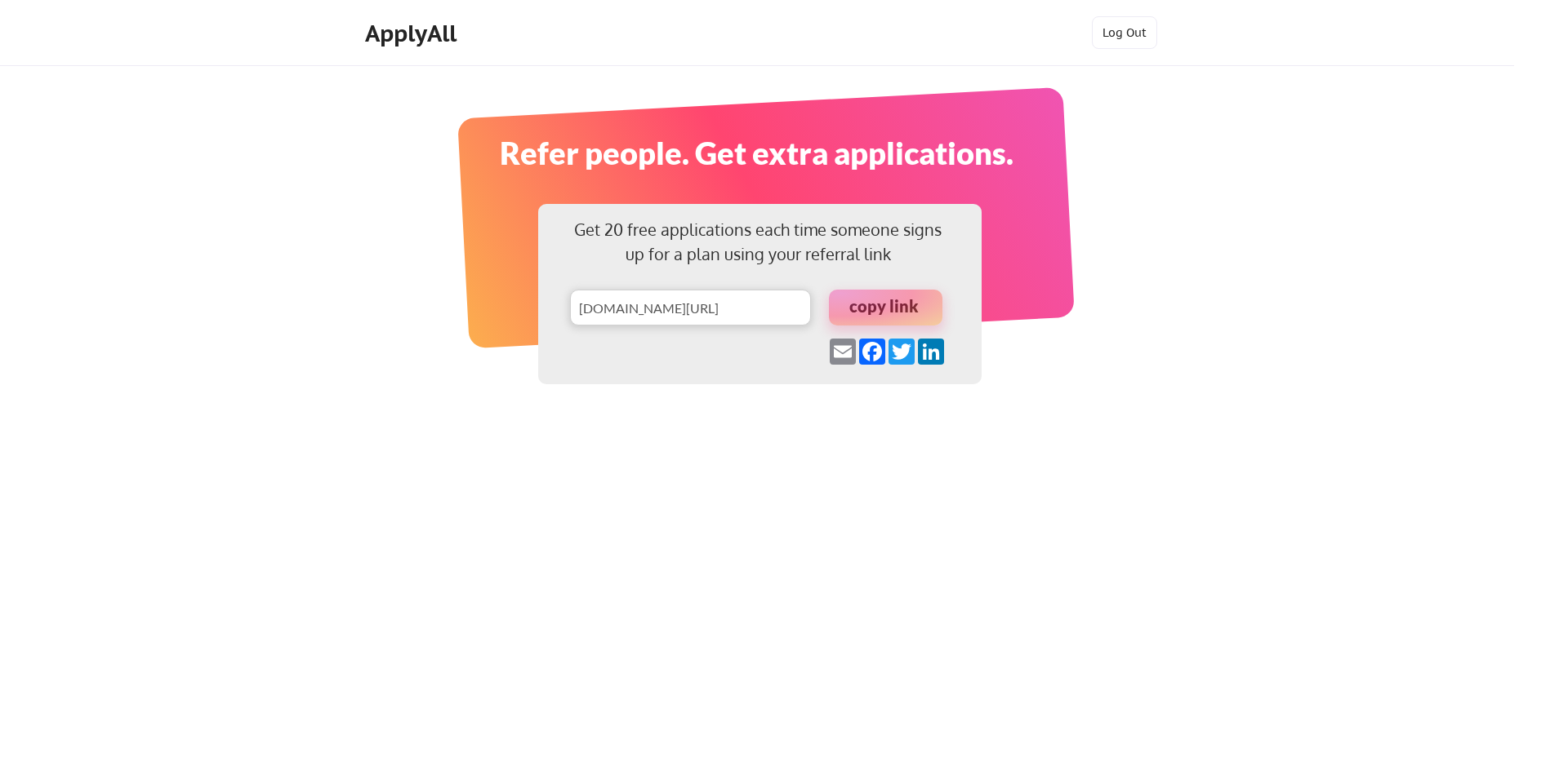
click at [868, 310] on div at bounding box center [885, 308] width 114 height 36
